Goal: Share content: Share content

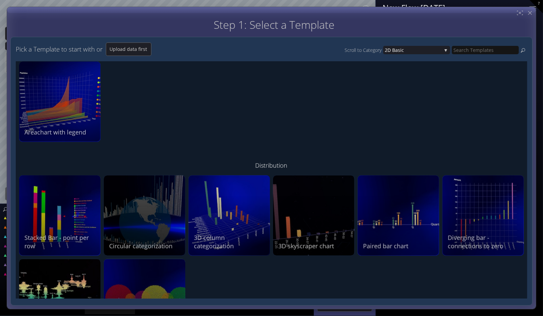
scroll to position [522, 0]
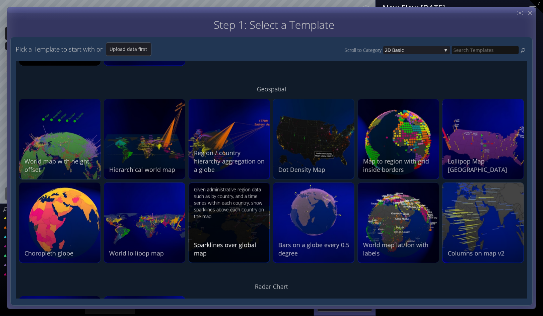
click at [237, 228] on div "Given administrative region data such as by country, and a time series within e…" at bounding box center [230, 222] width 72 height 71
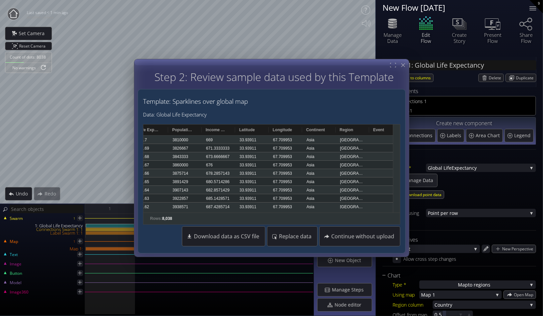
scroll to position [0, 74]
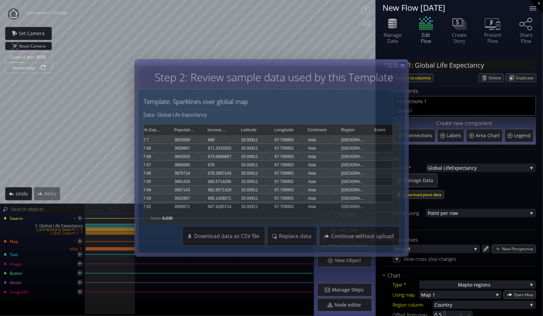
click at [403, 67] on icon at bounding box center [403, 66] width 6 height 6
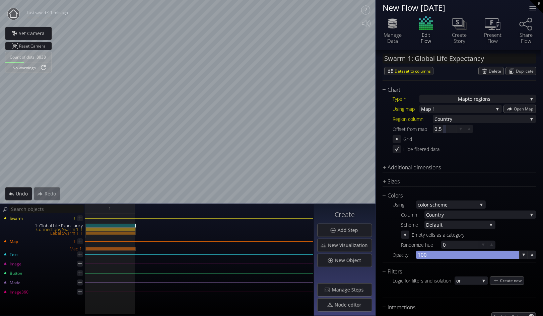
scroll to position [223, 0]
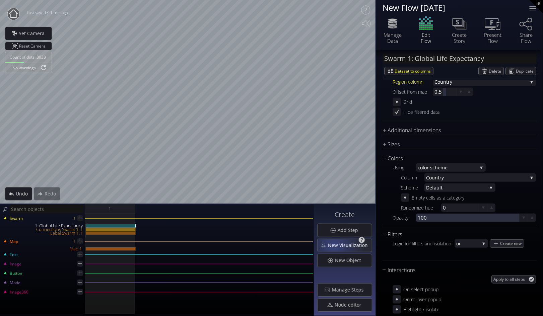
click at [336, 245] on span "New Visualization" at bounding box center [350, 245] width 44 height 7
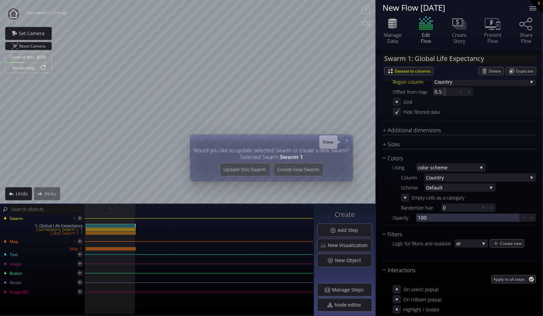
click at [345, 140] on icon at bounding box center [347, 141] width 6 height 6
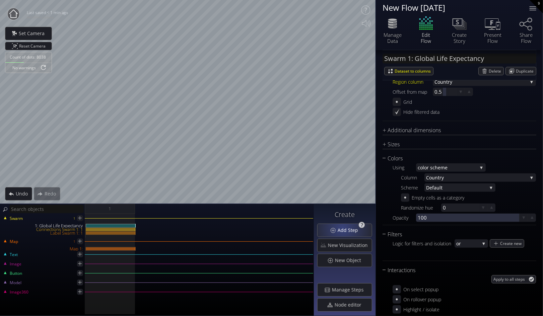
click at [348, 228] on span "Add Step" at bounding box center [349, 230] width 25 height 7
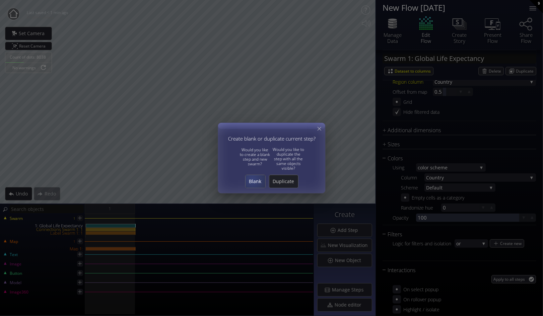
click at [252, 181] on span "Blank" at bounding box center [255, 181] width 20 height 7
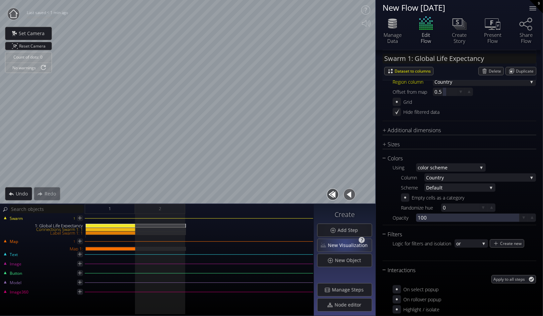
click at [346, 243] on span "New Visualization" at bounding box center [350, 245] width 44 height 7
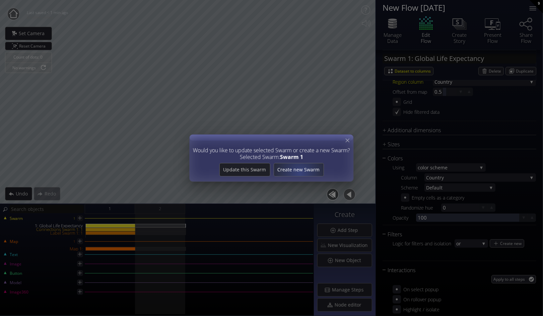
click at [301, 173] on div "Create new Swarm" at bounding box center [299, 169] width 50 height 13
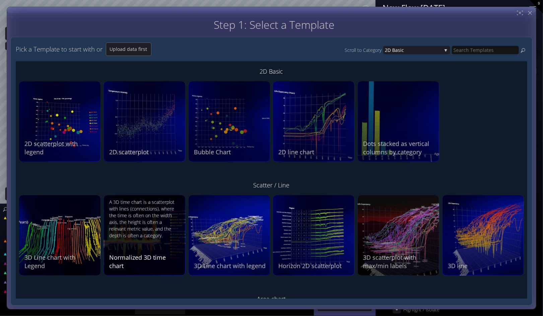
scroll to position [37, 0]
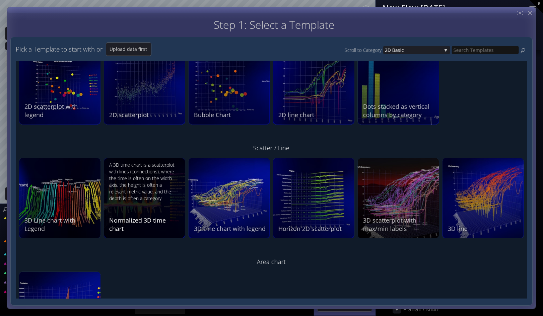
click at [159, 203] on div "A 3D time chart is a scatterplot with lines (connections), where the time is of…" at bounding box center [145, 197] width 72 height 71
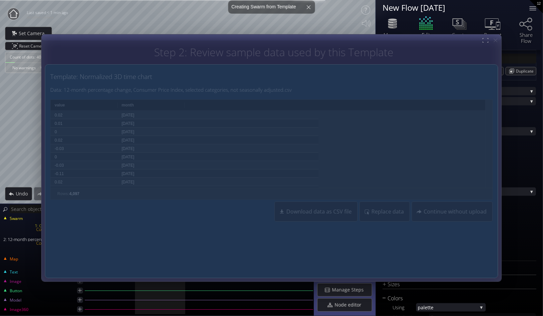
type input "Swarm 2: 12-month percentage change, Consumer Price Index, selected categories,…"
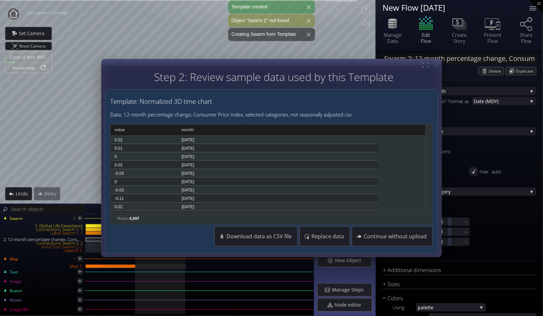
scroll to position [232, 0]
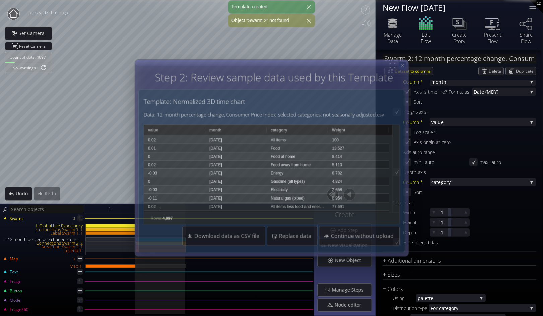
click at [403, 65] on icon at bounding box center [403, 66] width 6 height 6
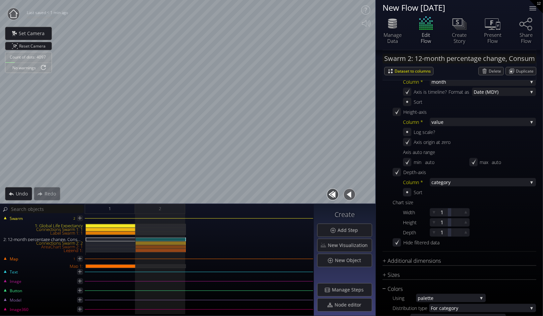
click at [336, 190] on button "button" at bounding box center [332, 194] width 15 height 15
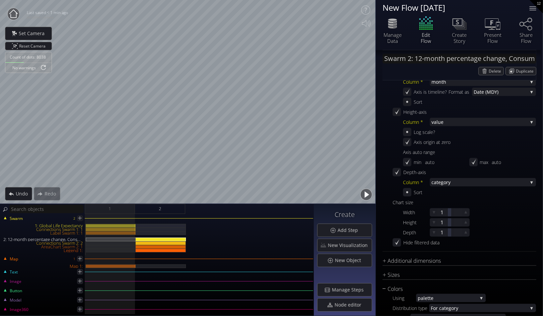
click at [372, 195] on button "button" at bounding box center [366, 194] width 15 height 15
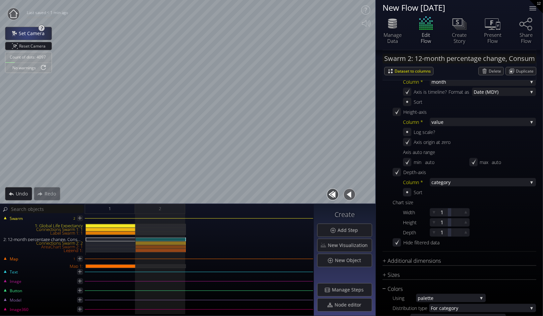
click at [31, 36] on span "Set Camera" at bounding box center [33, 33] width 30 height 7
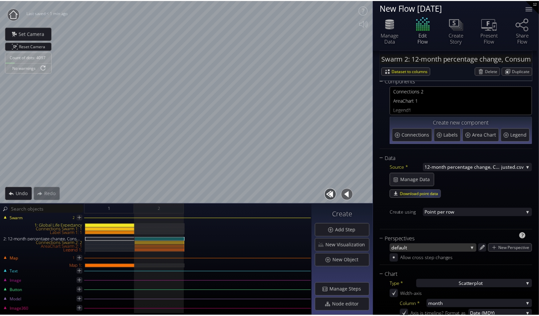
scroll to position [9, 0]
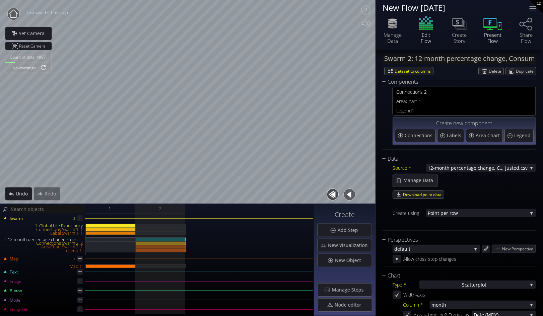
click at [496, 25] on icon at bounding box center [493, 23] width 20 height 17
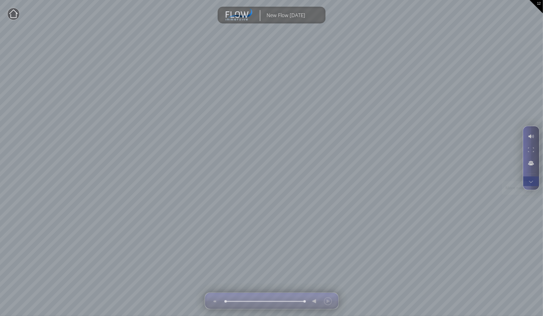
click at [530, 180] on div at bounding box center [531, 181] width 12 height 9
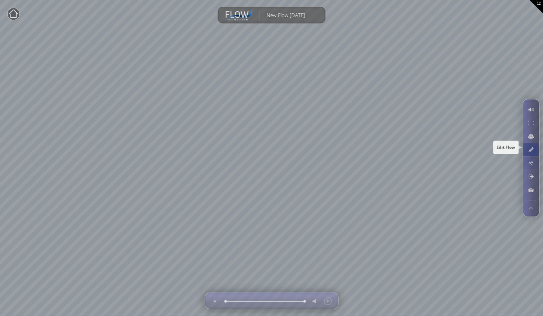
click at [534, 148] on div at bounding box center [531, 149] width 12 height 13
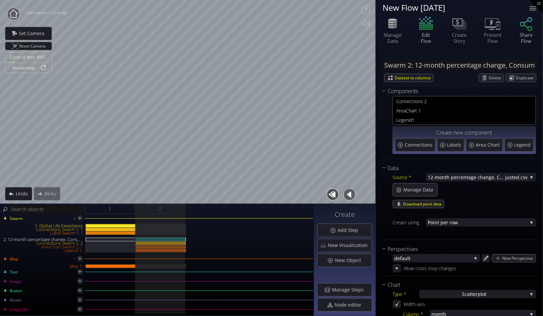
click at [529, 32] on div "Share Flow" at bounding box center [526, 38] width 23 height 12
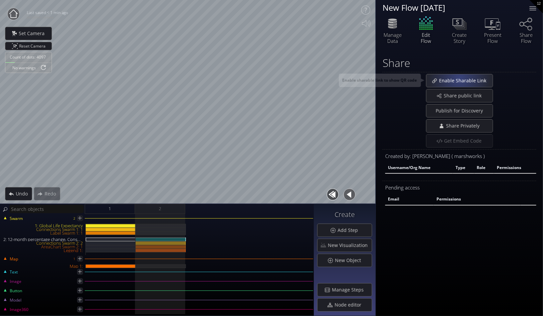
click at [460, 78] on span "Enable Sharable Link" at bounding box center [465, 80] width 52 height 7
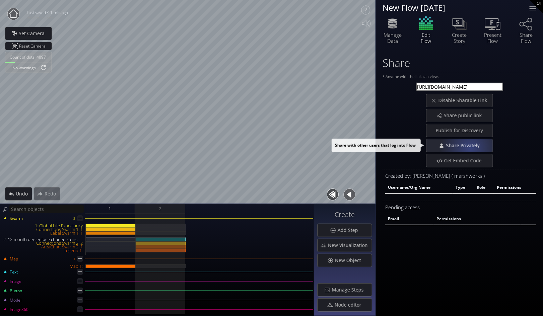
click at [470, 148] on span "Share Privately" at bounding box center [465, 145] width 38 height 7
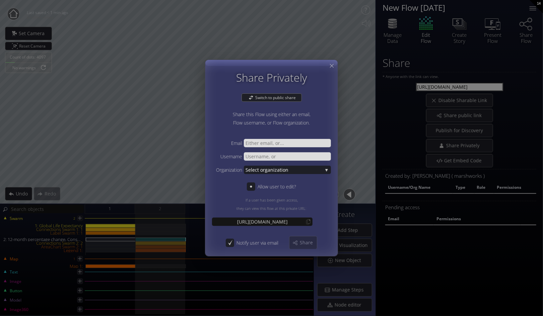
click at [290, 172] on span "ganization" at bounding box center [294, 170] width 58 height 8
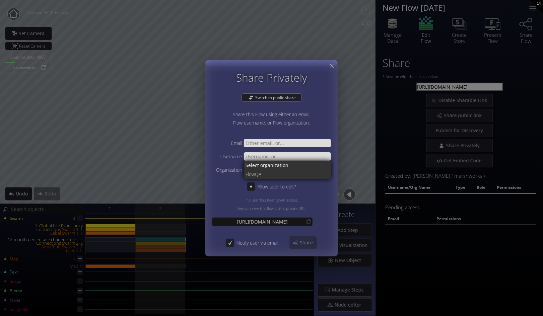
click at [321, 122] on div "Share this Flow using either an email, Flow username, or Flow organization." at bounding box center [271, 120] width 119 height 20
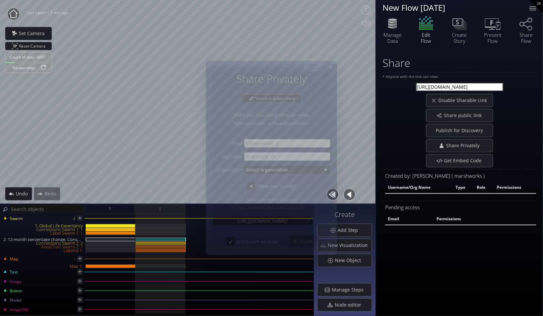
click at [334, 69] on icon at bounding box center [331, 67] width 6 height 6
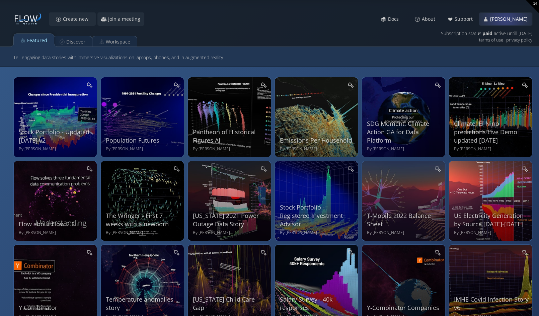
click at [505, 19] on span "[PERSON_NAME]" at bounding box center [511, 19] width 42 height 7
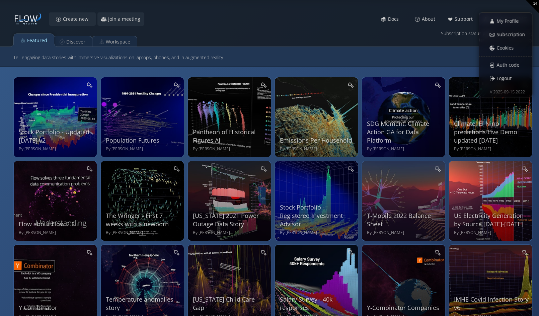
drag, startPoint x: 394, startPoint y: 37, endPoint x: 303, endPoint y: 38, distance: 91.8
click at [392, 37] on div "Featured Discover Workspace" at bounding box center [269, 38] width 519 height 17
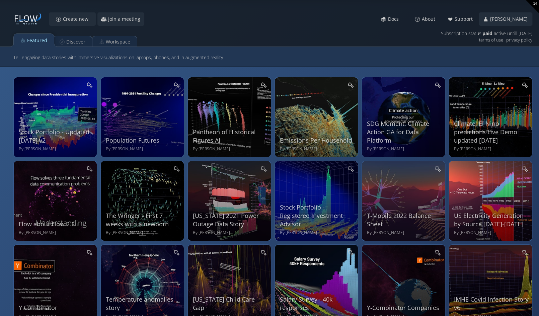
click at [368, 40] on div "Featured Discover Workspace" at bounding box center [269, 38] width 519 height 17
click at [117, 17] on span "Join a meeting" at bounding box center [126, 19] width 37 height 7
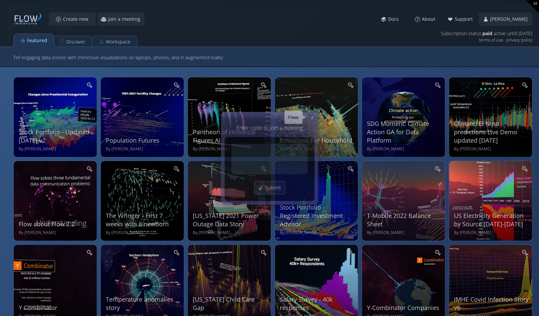
click at [314, 116] on icon at bounding box center [312, 118] width 6 height 6
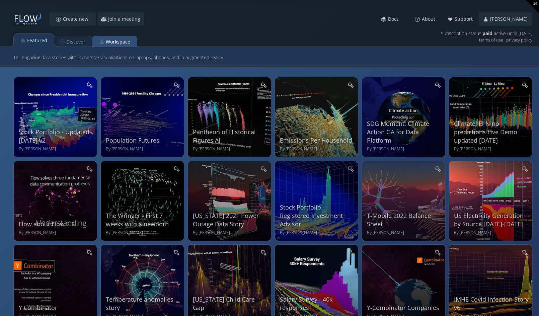
click at [112, 42] on div "Workspace" at bounding box center [118, 42] width 24 height 13
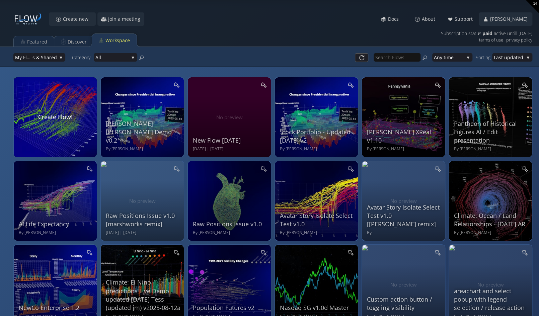
click at [285, 31] on div "Featured Discover Workspace" at bounding box center [269, 38] width 519 height 17
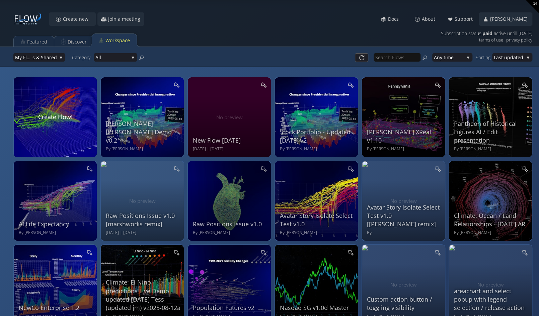
click at [227, 23] on div "Create new Join a meeting Meet Docs About Support [PERSON_NAME] My Profile Subs…" at bounding box center [272, 18] width 519 height 13
